Goal: Task Accomplishment & Management: Use online tool/utility

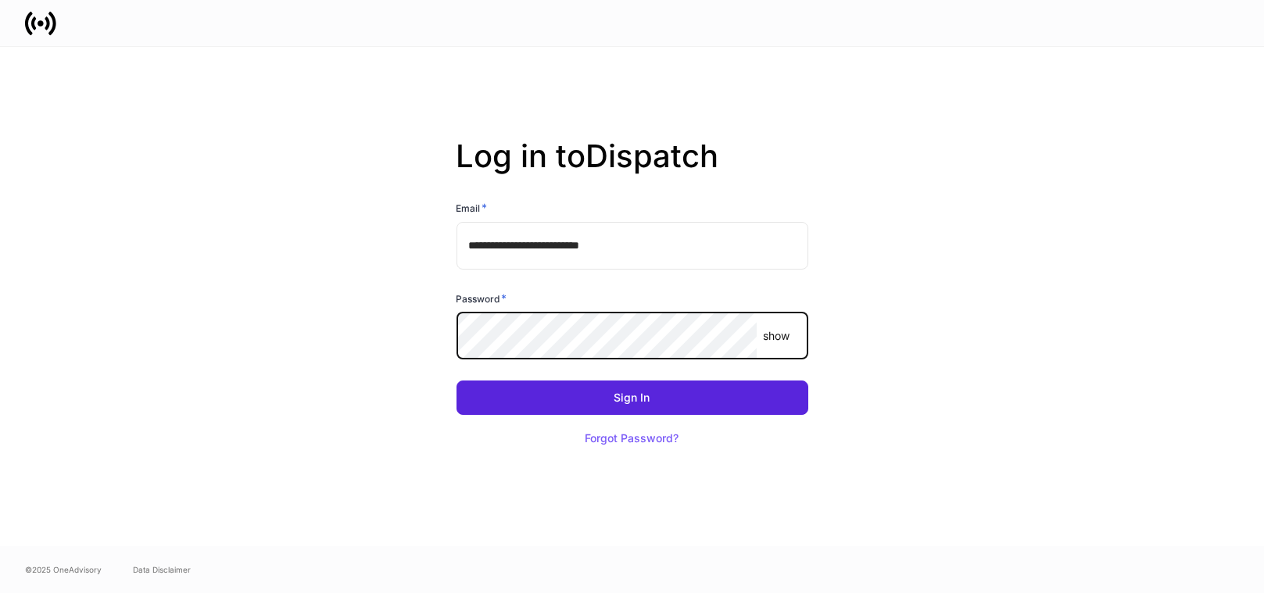
click at [456, 381] on button "Sign In" at bounding box center [632, 398] width 352 height 34
